Goal: Find specific page/section: Find specific page/section

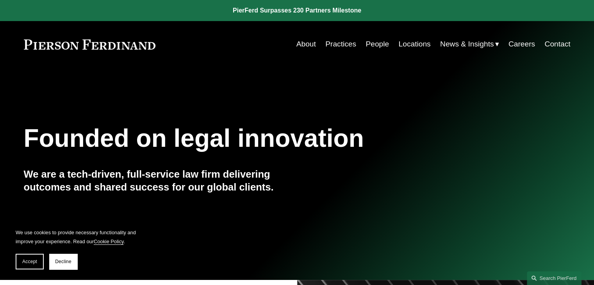
click at [370, 42] on link "People" at bounding box center [376, 44] width 23 height 15
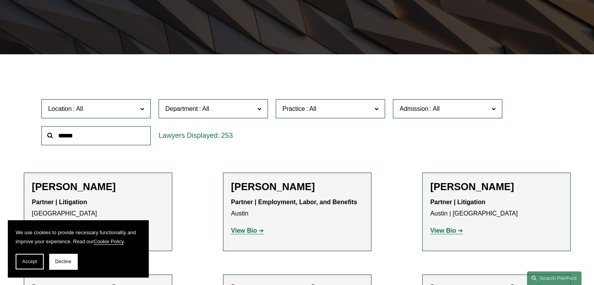
scroll to position [136, 0]
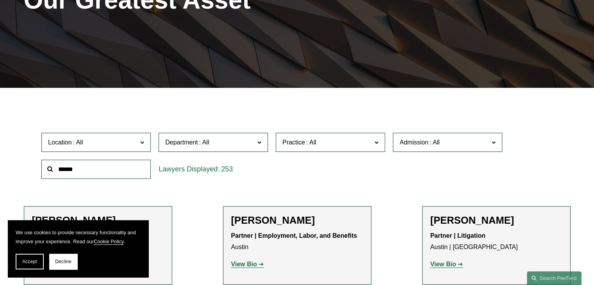
click at [112, 173] on input "text" at bounding box center [95, 169] width 109 height 19
click at [112, 169] on input "text" at bounding box center [95, 169] width 109 height 19
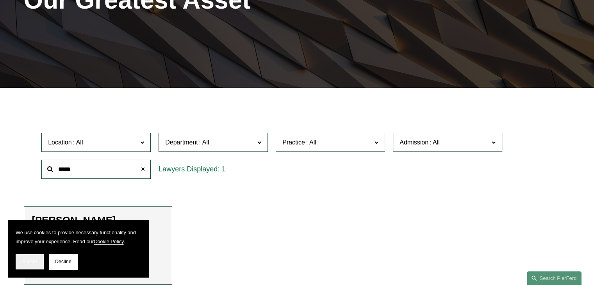
type input "*****"
drag, startPoint x: 17, startPoint y: 265, endPoint x: 22, endPoint y: 264, distance: 5.1
click at [20, 265] on button "Accept" at bounding box center [30, 262] width 28 height 16
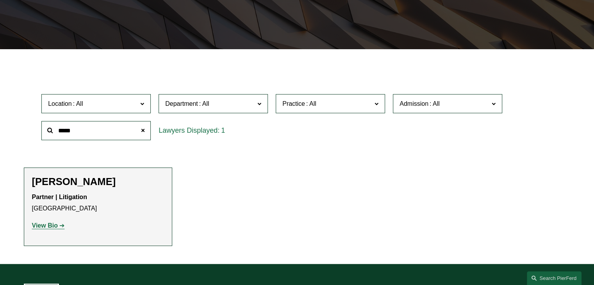
scroll to position [175, 0]
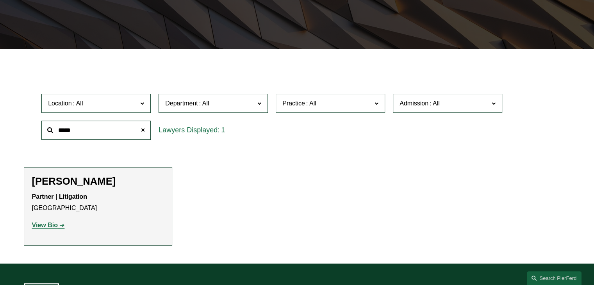
drag, startPoint x: 98, startPoint y: 128, endPoint x: 39, endPoint y: 126, distance: 58.6
click at [39, 126] on div "*****" at bounding box center [95, 130] width 117 height 27
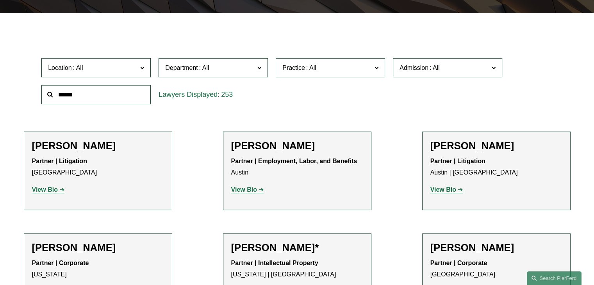
scroll to position [214, 0]
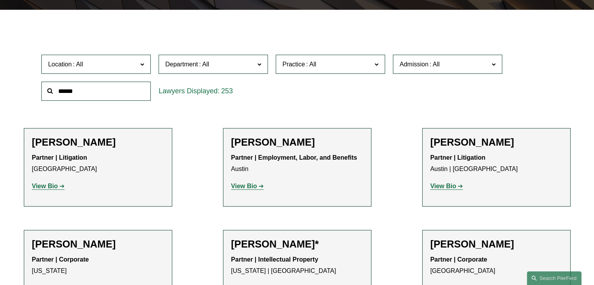
drag, startPoint x: 88, startPoint y: 91, endPoint x: 77, endPoint y: 91, distance: 11.7
click at [77, 91] on input "text" at bounding box center [95, 91] width 109 height 19
click at [101, 91] on input "text" at bounding box center [95, 91] width 109 height 19
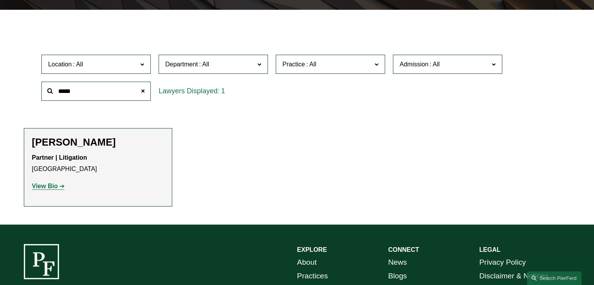
type input "*****"
click at [140, 109] on ul "Filter Location All Atlanta Austin Boston Charlotte Chicago Cincinnati Clevelan…" at bounding box center [297, 116] width 582 height 179
click at [40, 187] on strong "View Bio" at bounding box center [45, 186] width 26 height 7
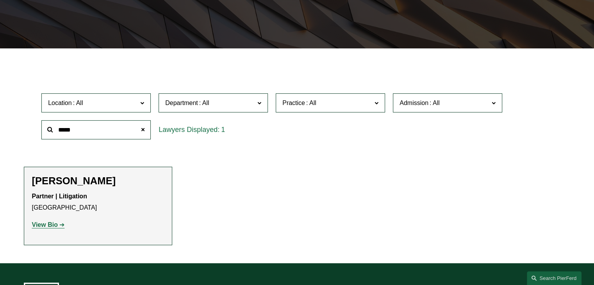
scroll to position [0, 0]
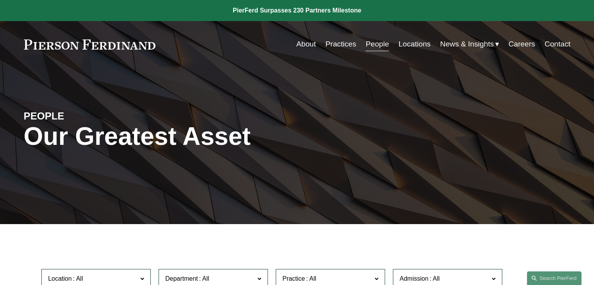
click at [525, 41] on link "Careers" at bounding box center [521, 44] width 27 height 15
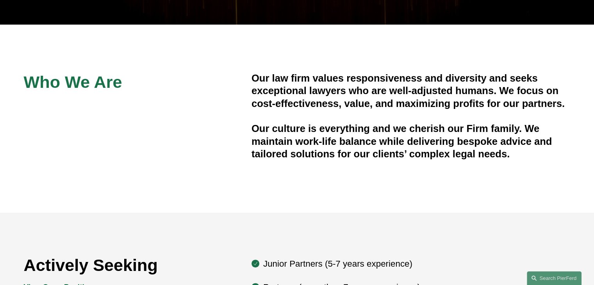
scroll to position [198, 0]
